Goal: Information Seeking & Learning: Find specific fact

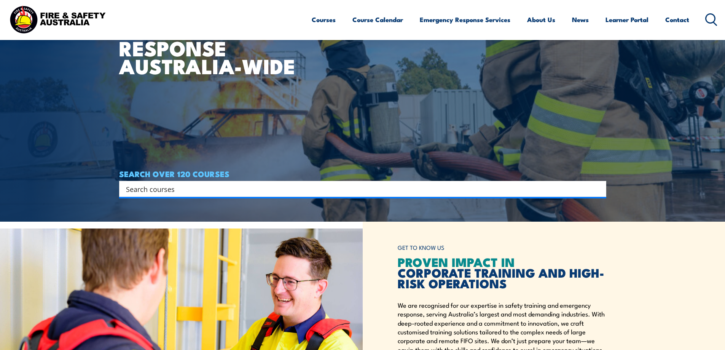
scroll to position [140, 0]
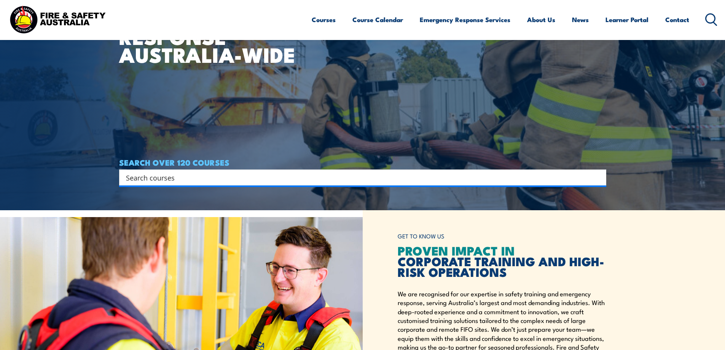
click at [197, 174] on input "Search input" at bounding box center [357, 177] width 463 height 11
click at [227, 171] on div "Search" at bounding box center [362, 177] width 487 height 16
click at [207, 176] on input "Search input" at bounding box center [357, 177] width 463 height 11
type input "F"
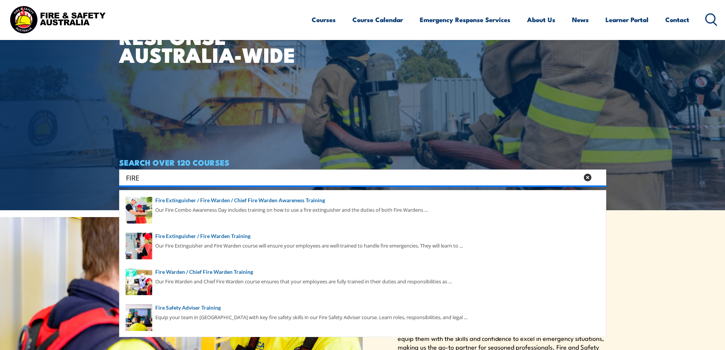
type input "FIRE"
